Goal: Communication & Community: Connect with others

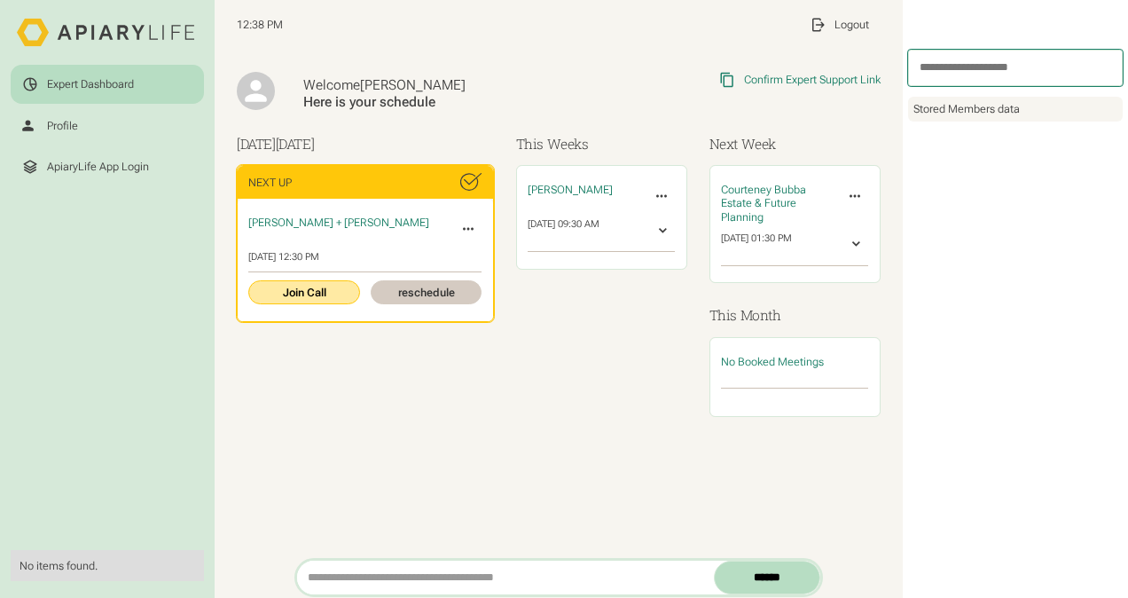
click at [302, 286] on link "Join Call" at bounding box center [303, 292] width 111 height 24
